Goal: Find specific page/section: Find specific page/section

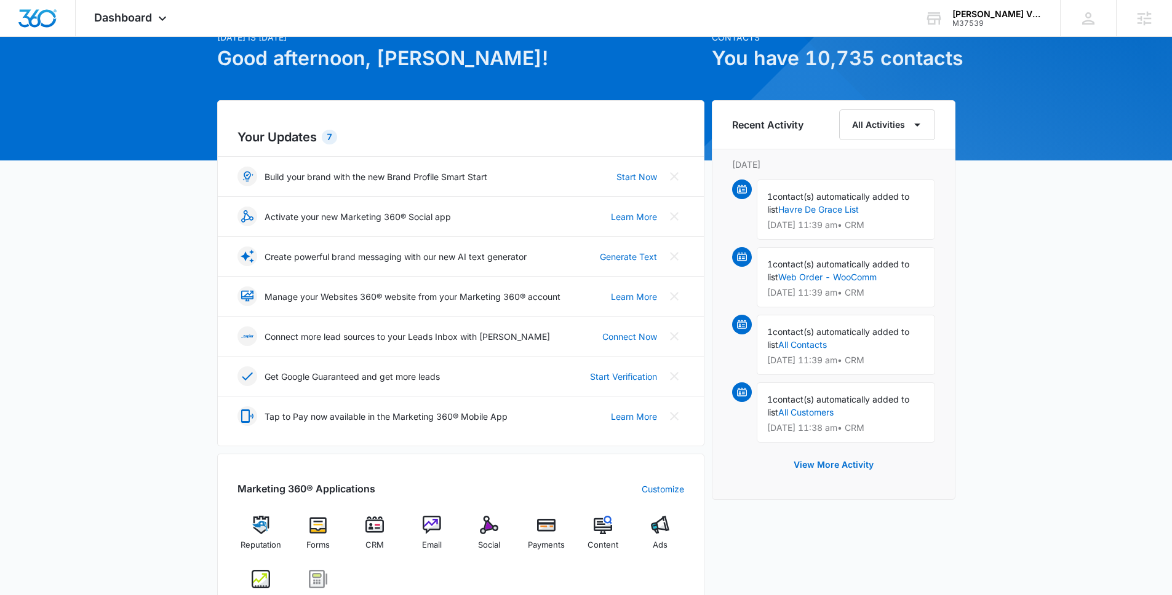
scroll to position [123, 0]
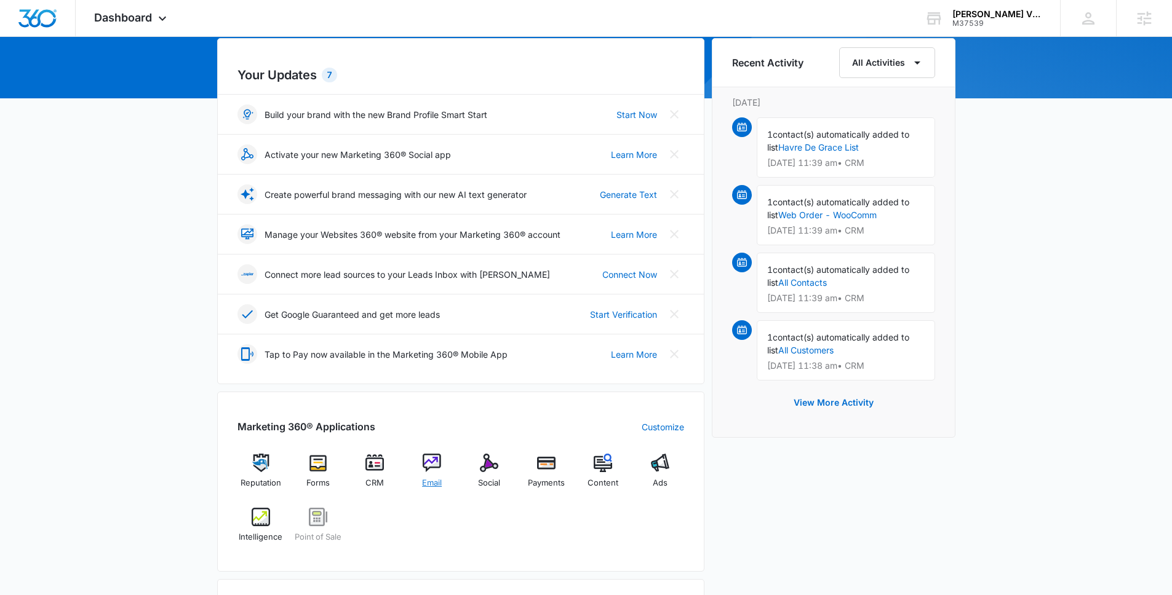
click at [424, 476] on div "Email" at bounding box center [431, 476] width 47 height 44
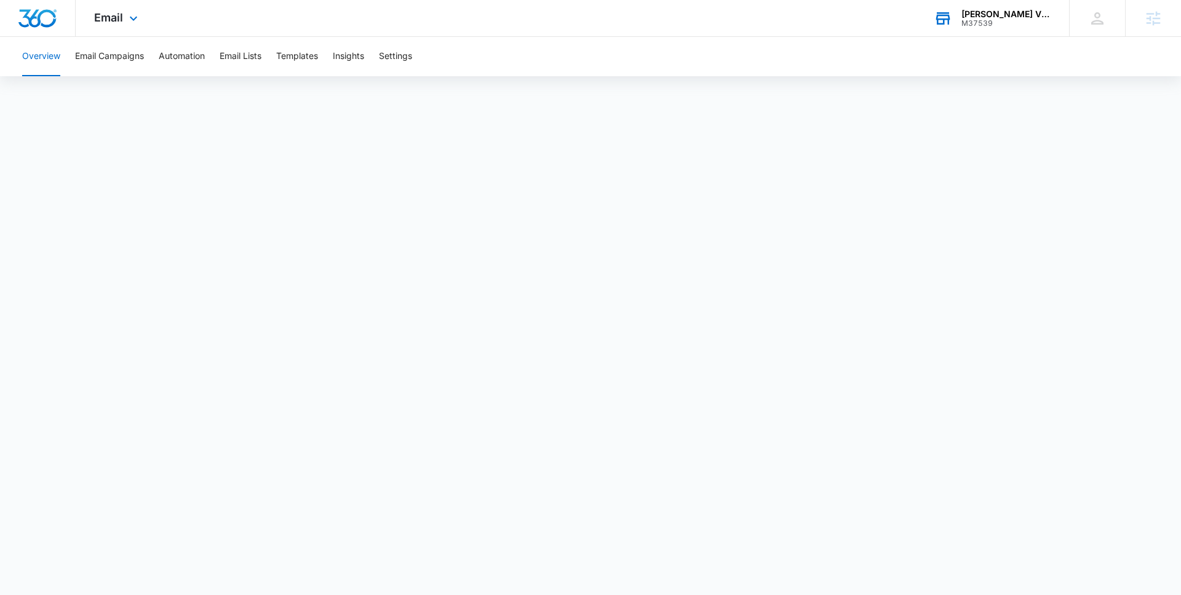
click at [968, 28] on div "[PERSON_NAME] Vintage Postcards M37539 Your Accounts View All" at bounding box center [992, 18] width 154 height 36
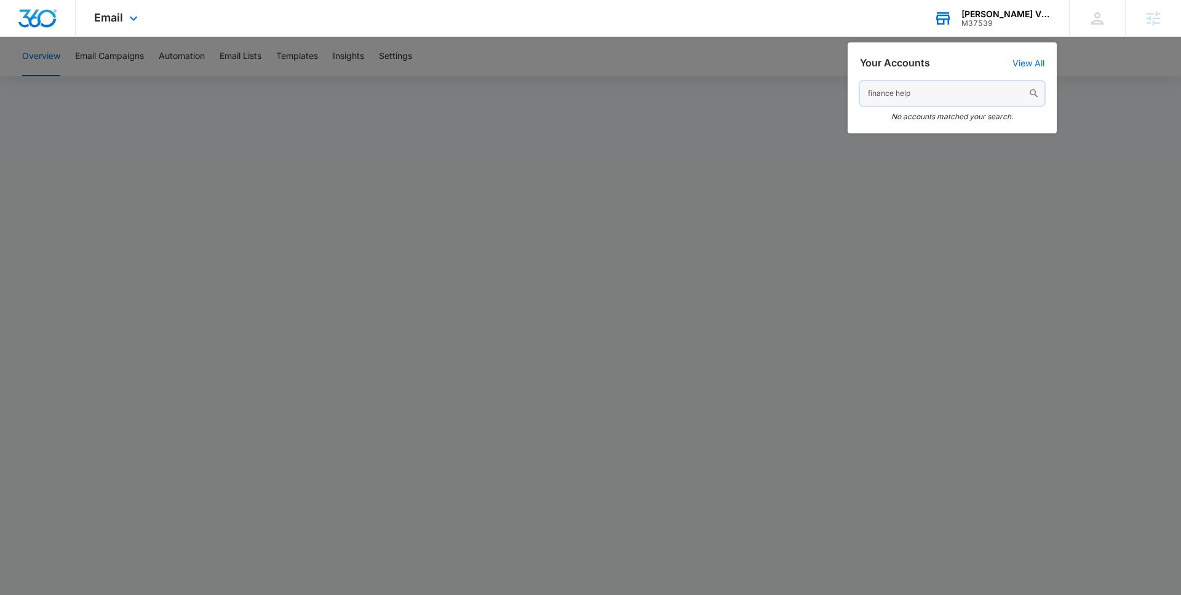
click at [951, 99] on input "finance help" at bounding box center [952, 93] width 185 height 25
click at [891, 95] on input "finance help" at bounding box center [952, 93] width 185 height 25
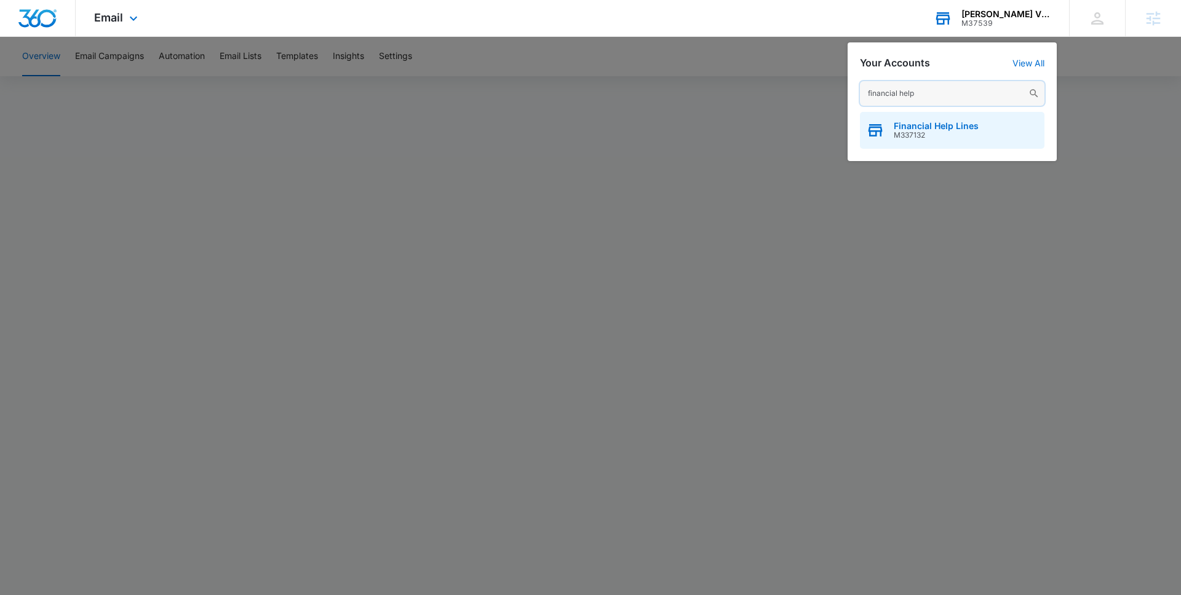
type input "financial help"
click at [939, 117] on div "Financial Help Lines M337132" at bounding box center [952, 130] width 185 height 37
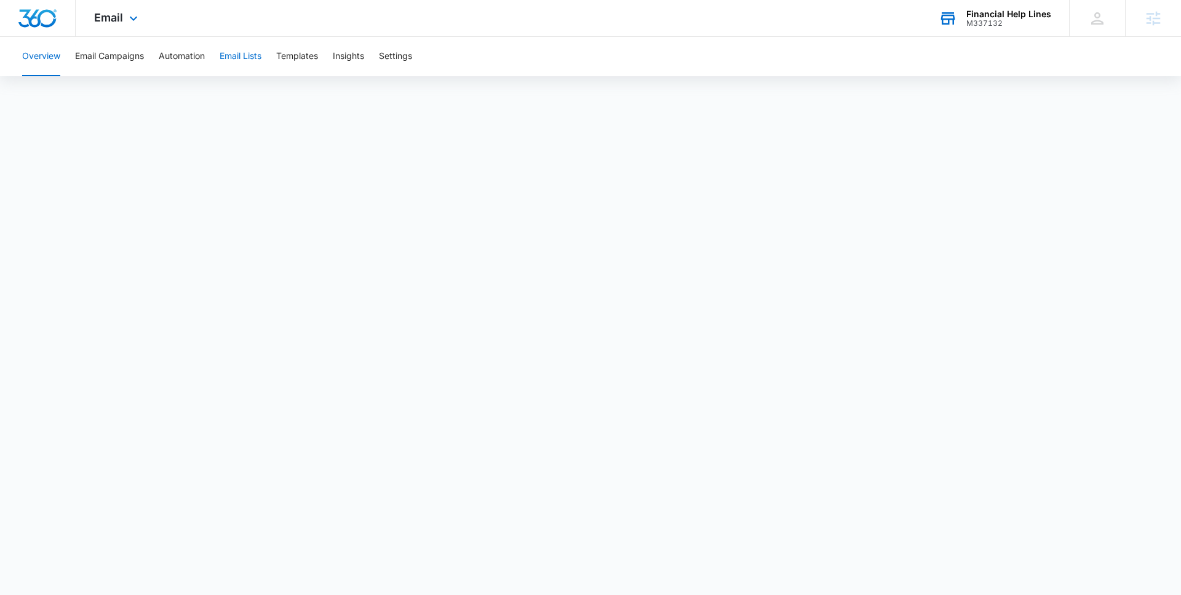
click at [239, 57] on button "Email Lists" at bounding box center [241, 56] width 42 height 39
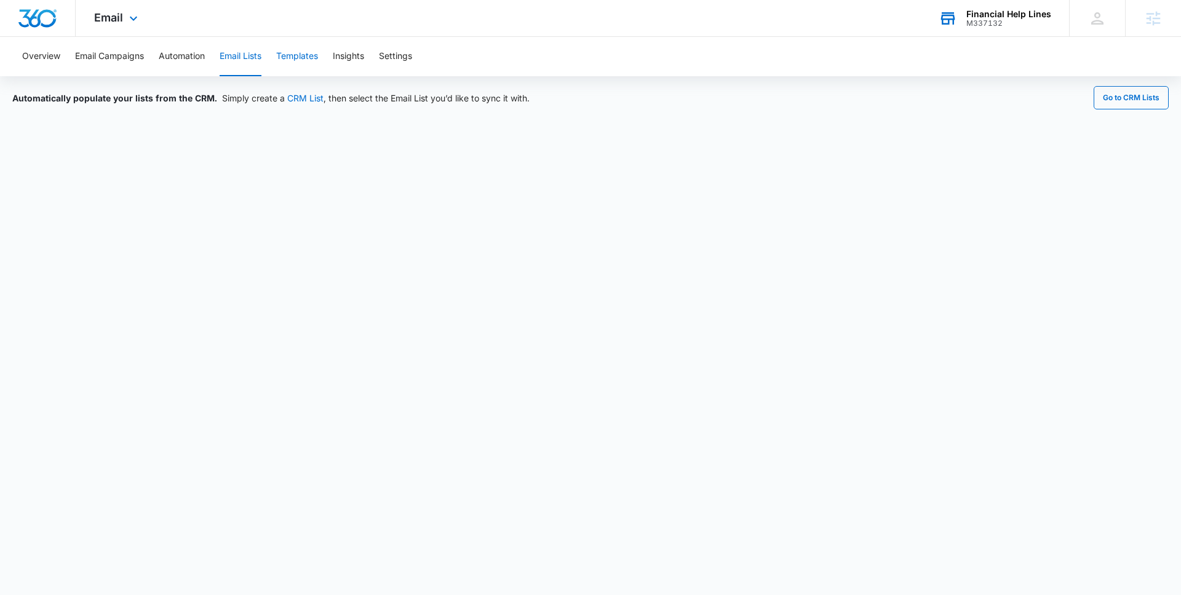
click at [285, 65] on button "Templates" at bounding box center [297, 56] width 42 height 39
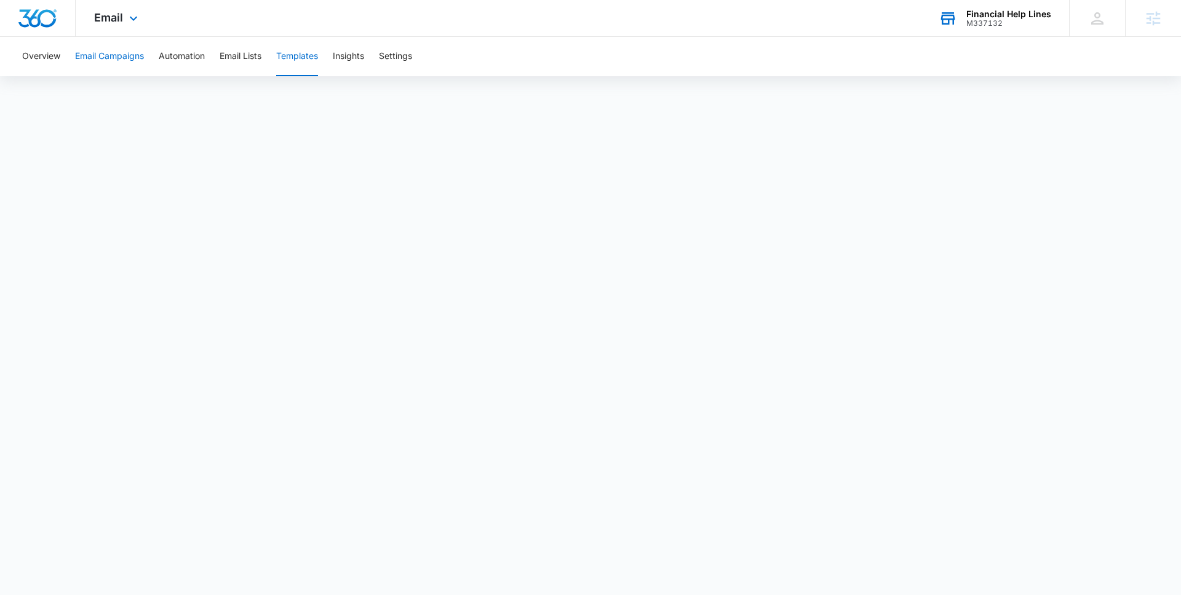
click at [121, 68] on button "Email Campaigns" at bounding box center [109, 56] width 69 height 39
